Goal: Ask a question

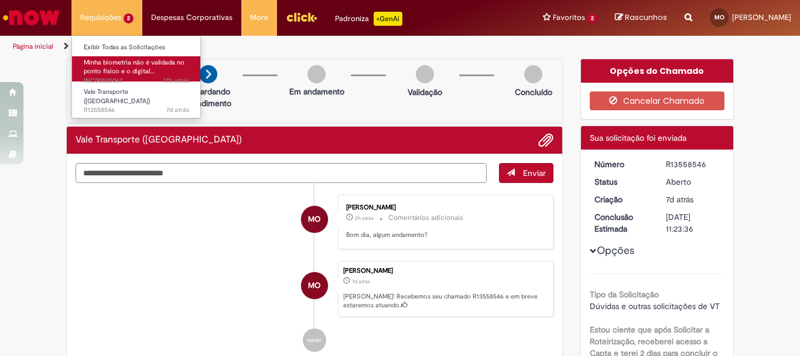
click at [134, 72] on span "Minha biometria não é validada no ponto físico e o digital…" at bounding box center [134, 67] width 101 height 18
click at [141, 69] on span "Minha biometria não é validada no ponto físico e o digital…" at bounding box center [134, 67] width 101 height 18
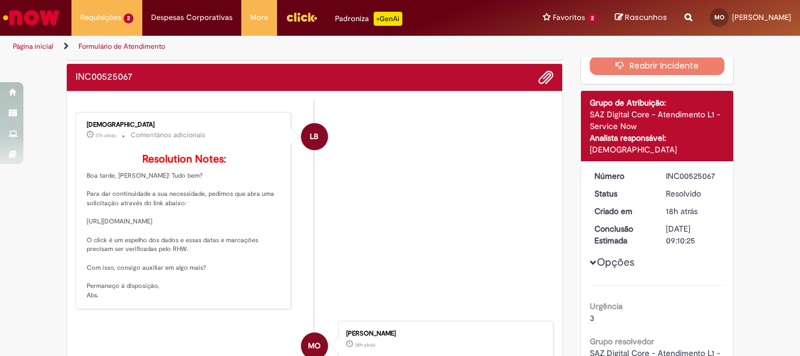
scroll to position [117, 0]
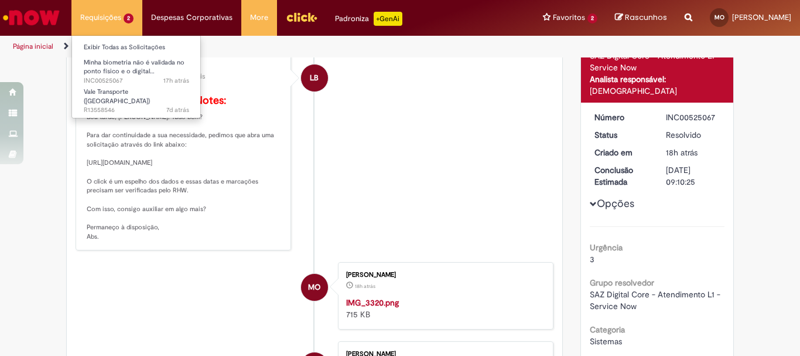
click at [113, 18] on li "Requisições 2 Exibir Todas as Solicitações Minha biometria não é validada no po…" at bounding box center [106, 17] width 71 height 35
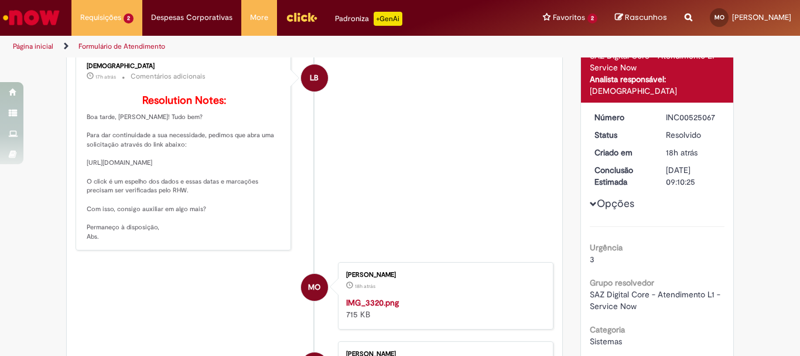
click at [47, 39] on li "Página inicial" at bounding box center [41, 47] width 64 height 22
click at [46, 46] on link "Página inicial" at bounding box center [33, 46] width 40 height 9
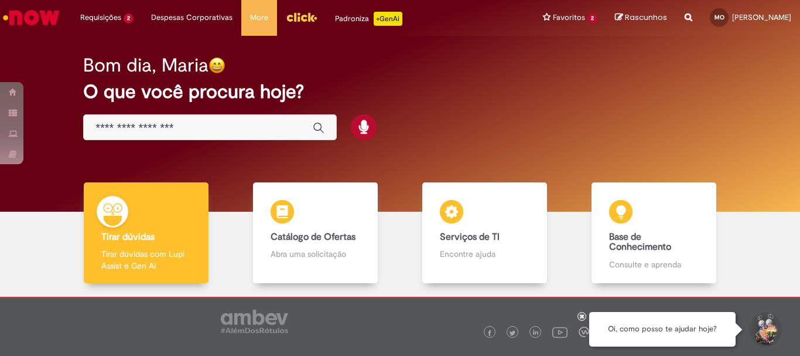
click at [773, 336] on button "Iniciar Conversa de Suporte" at bounding box center [764, 329] width 35 height 35
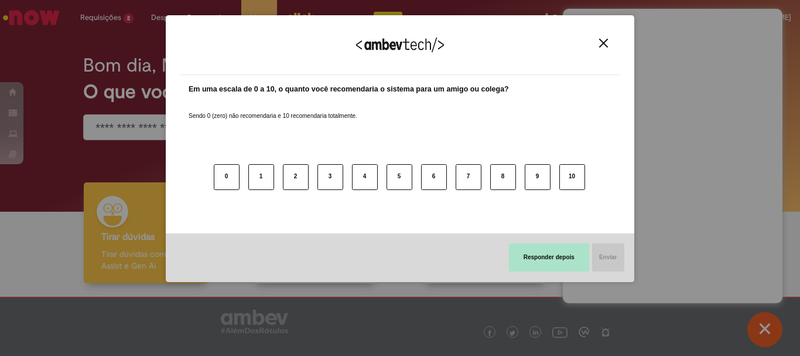
click at [575, 256] on button "Responder depois" at bounding box center [549, 257] width 80 height 28
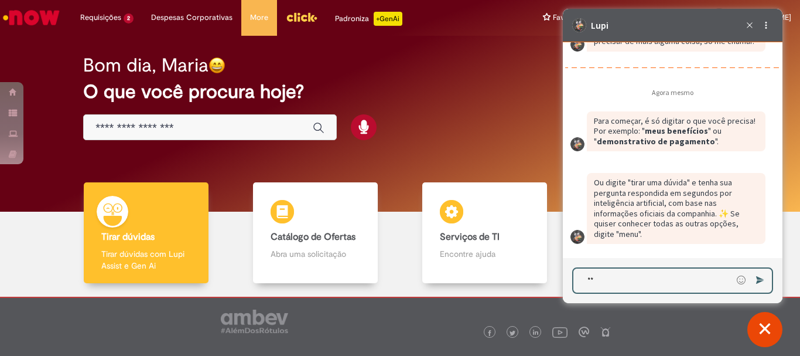
scroll to position [2699, 0]
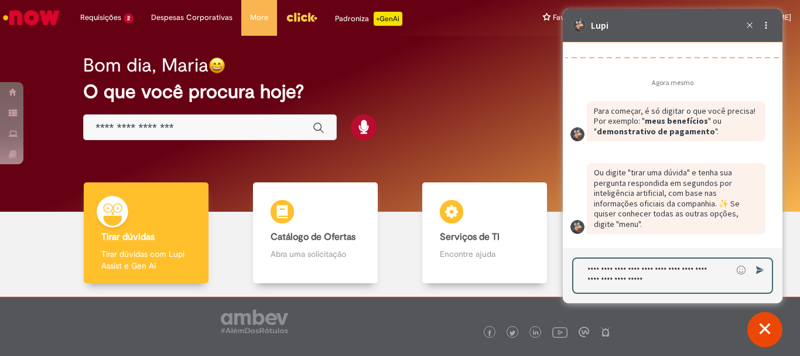
type textarea "**********"
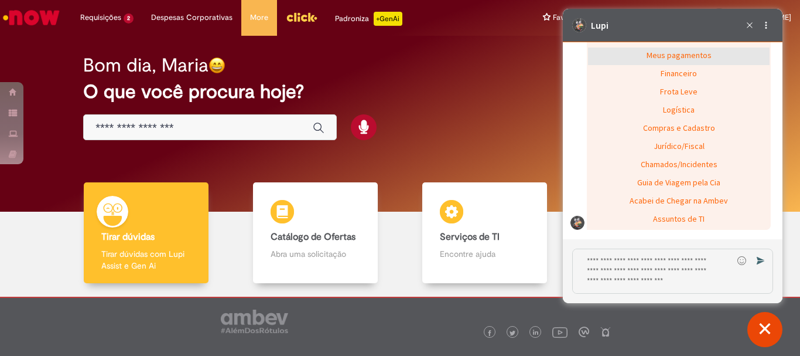
scroll to position [3008, 0]
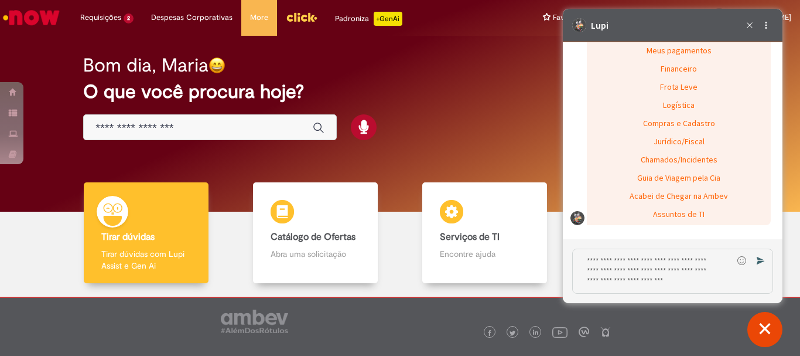
click at [712, 24] on div "Tirar uma dúvida (Lupi Assist com GenAI) 😊" at bounding box center [679, 15] width 182 height 18
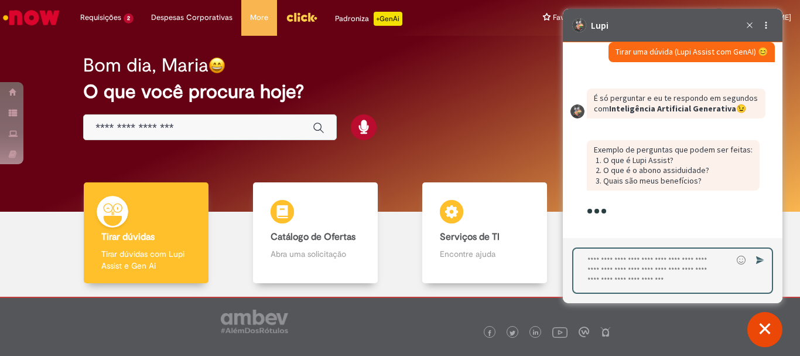
scroll to position [3074, 0]
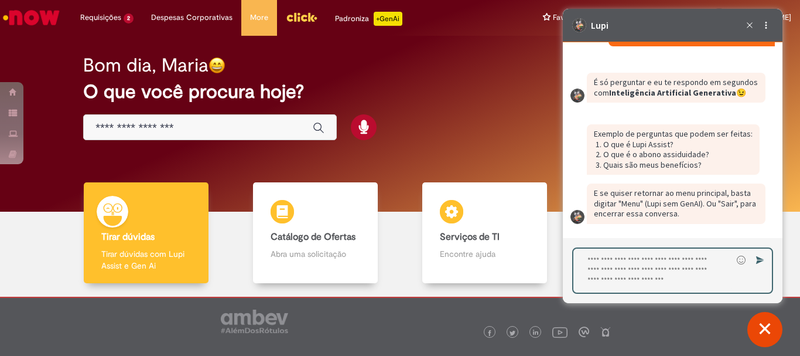
click at [500, 139] on div "Bom dia, Maria O que você procura hoje?" at bounding box center [400, 98] width 675 height 100
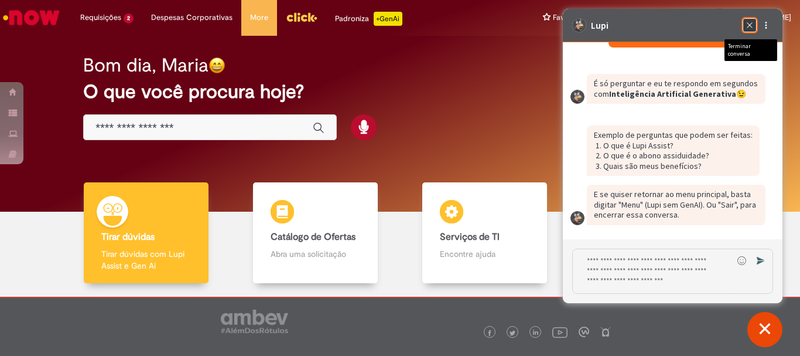
click at [751, 25] on icon "Terminar conversa" at bounding box center [749, 25] width 13 height 13
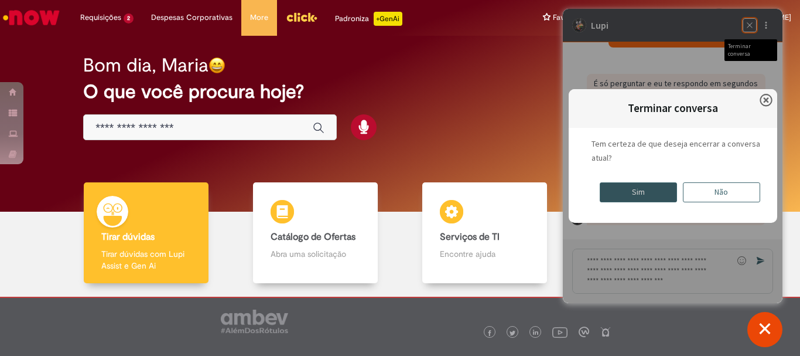
click at [640, 196] on div "Sim" at bounding box center [638, 192] width 77 height 20
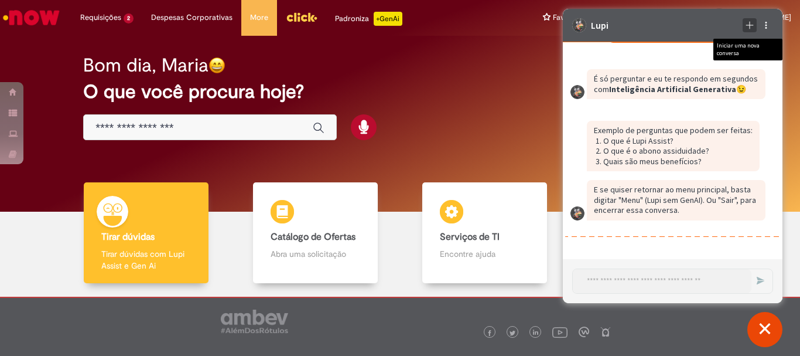
scroll to position [3078, 0]
click at [754, 28] on icon "Iniciar uma nova conversa" at bounding box center [749, 24] width 9 height 9
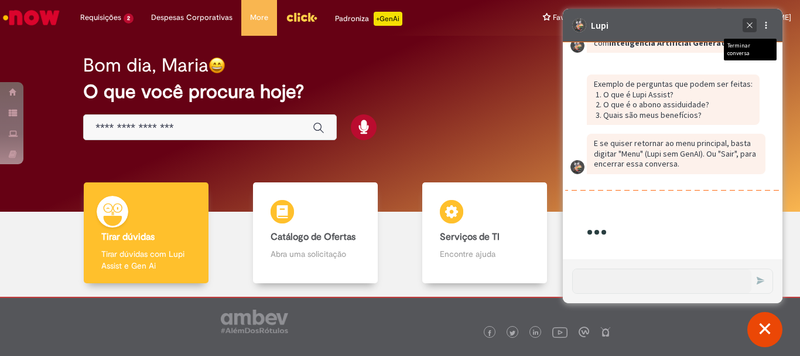
scroll to position [3124, 0]
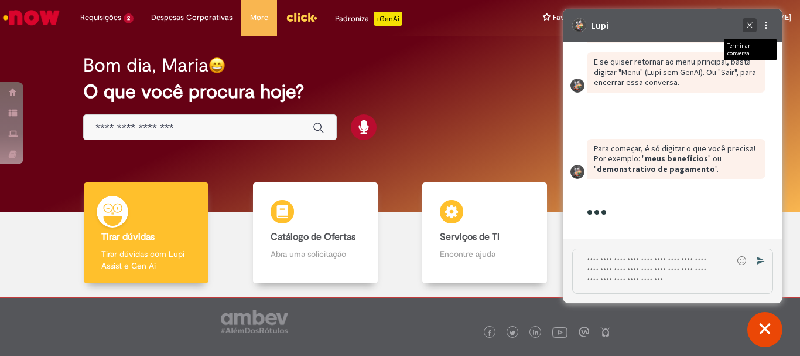
click at [755, 28] on div "Terminar conversa" at bounding box center [750, 25] width 14 height 14
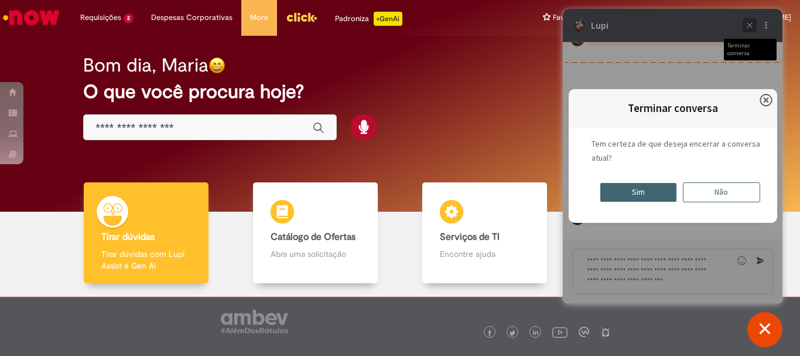
scroll to position [3252, 0]
click at [659, 197] on div "Sim" at bounding box center [638, 192] width 77 height 20
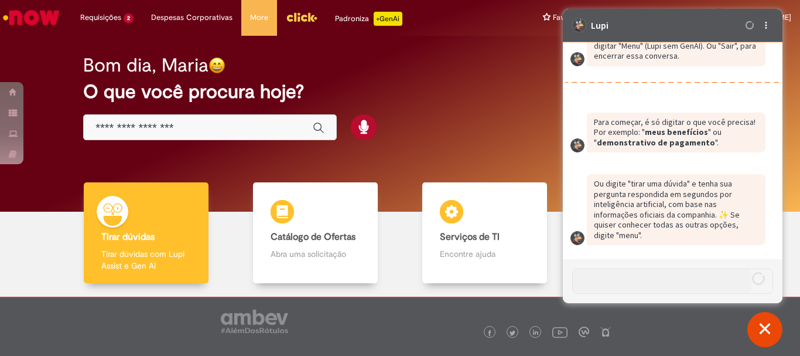
scroll to position [3232, 0]
click at [758, 328] on button "Fechar conversa de suporte" at bounding box center [764, 329] width 35 height 35
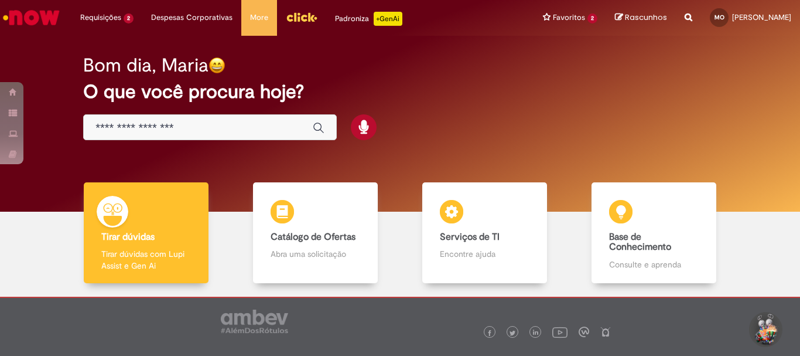
click at [286, 13] on img "Menu Cabeçalho" at bounding box center [302, 17] width 32 height 18
